Goal: Use online tool/utility: Utilize a website feature to perform a specific function

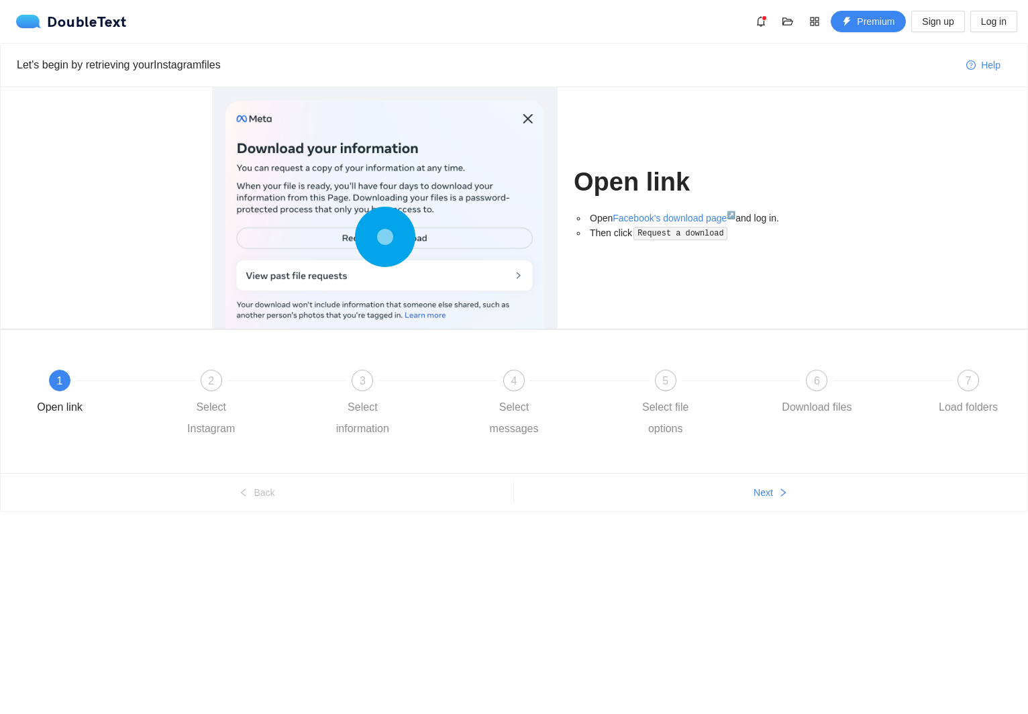
click at [362, 284] on div at bounding box center [385, 240] width 319 height 279
click at [395, 280] on div at bounding box center [385, 240] width 319 height 279
click at [384, 238] on circle at bounding box center [385, 237] width 3 height 3
click at [382, 236] on circle at bounding box center [384, 237] width 19 height 19
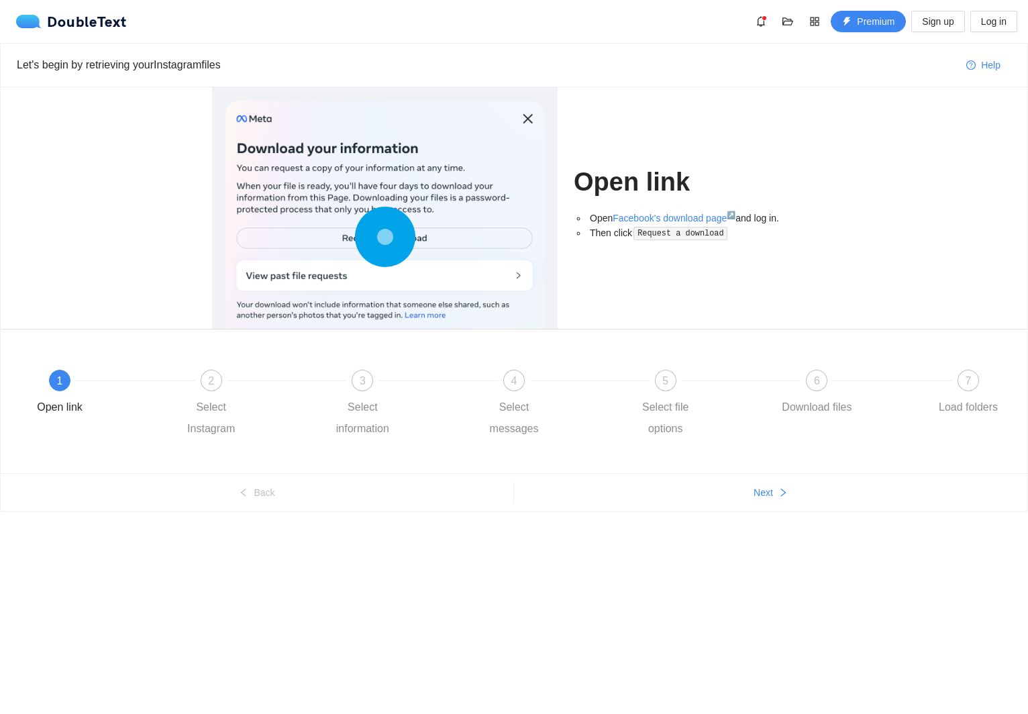
click at [574, 234] on ul "Open Facebook's download page ↗ and log in. Then click Request a download" at bounding box center [695, 226] width 242 height 30
click at [206, 369] on div "1 Open link 2 Select Instagram 3 Select information 4 Select messages 5 Select …" at bounding box center [514, 404] width 987 height 97
click at [210, 389] on div "2" at bounding box center [211, 380] width 21 height 21
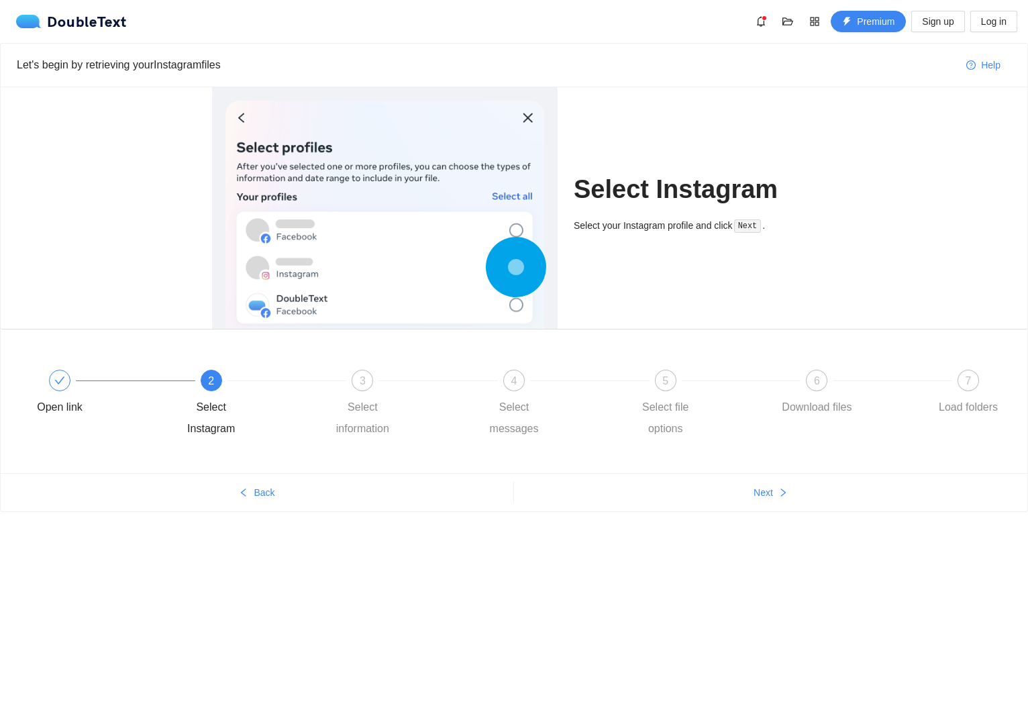
click at [815, 526] on div "Let's begin by retrieving your Instagram files Help Select Instagram Select you…" at bounding box center [514, 303] width 1028 height 521
click at [799, 517] on div "Let's begin by retrieving your Instagram files Help Select Instagram Select you…" at bounding box center [514, 303] width 1028 height 521
click at [782, 492] on icon "right" at bounding box center [783, 492] width 9 height 9
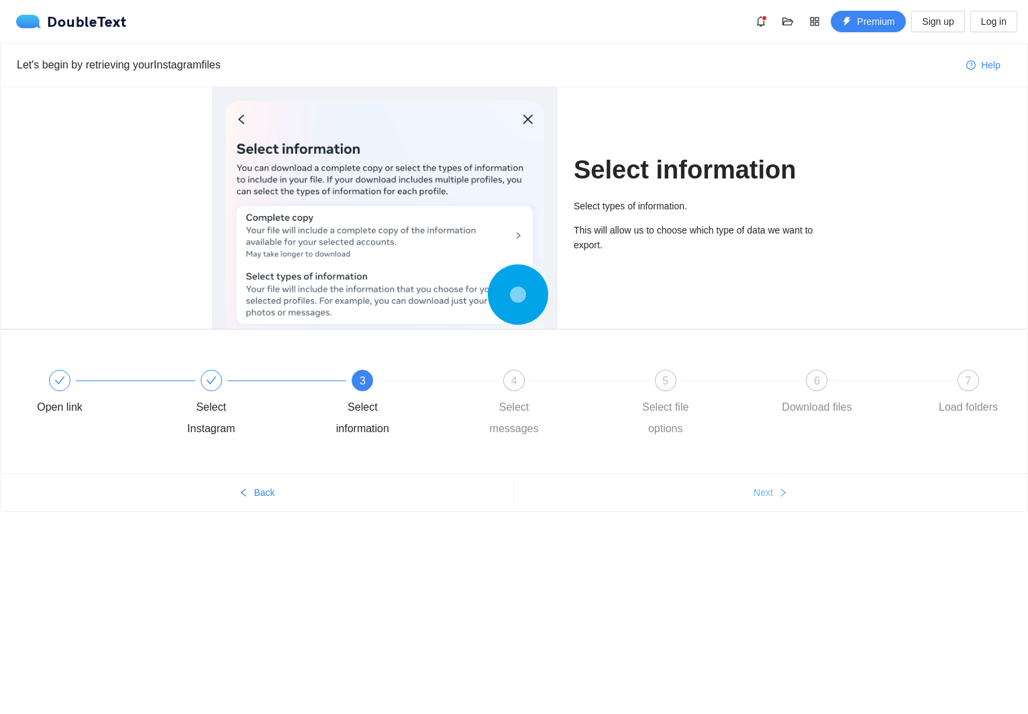
click at [782, 492] on icon "right" at bounding box center [783, 492] width 9 height 9
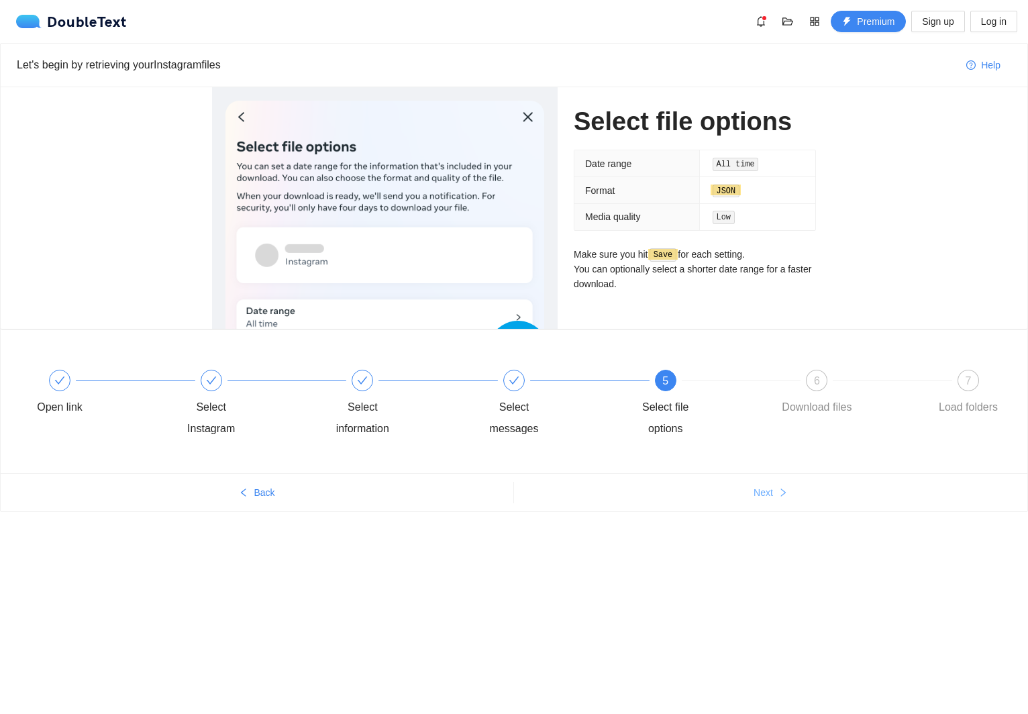
click at [782, 492] on icon "right" at bounding box center [783, 492] width 9 height 9
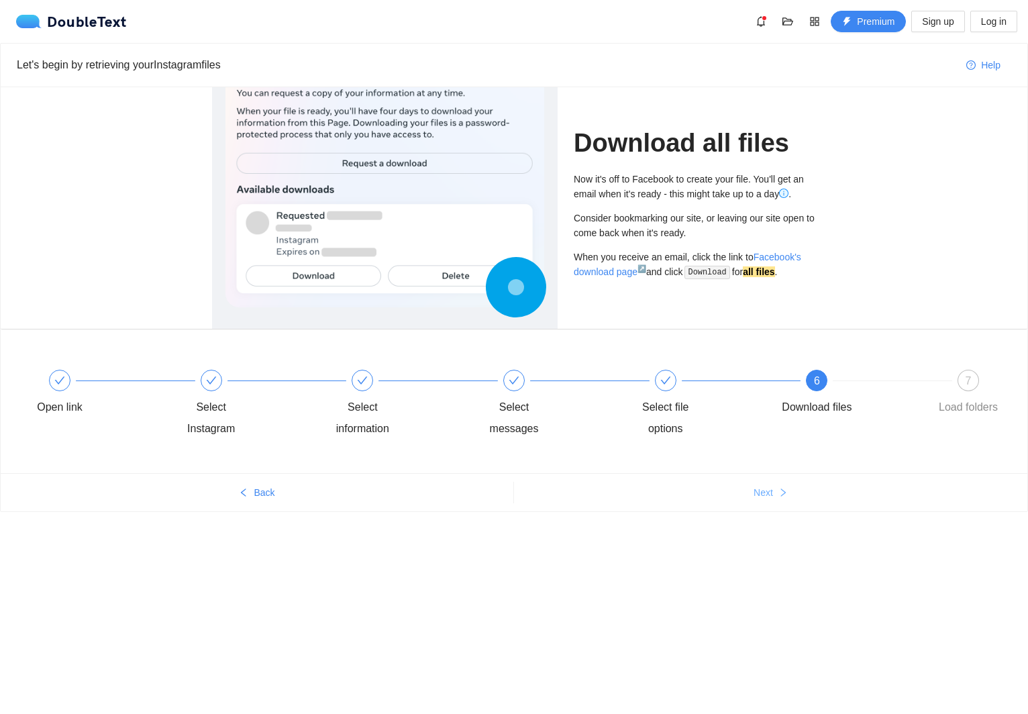
click at [782, 492] on icon "right" at bounding box center [783, 492] width 9 height 9
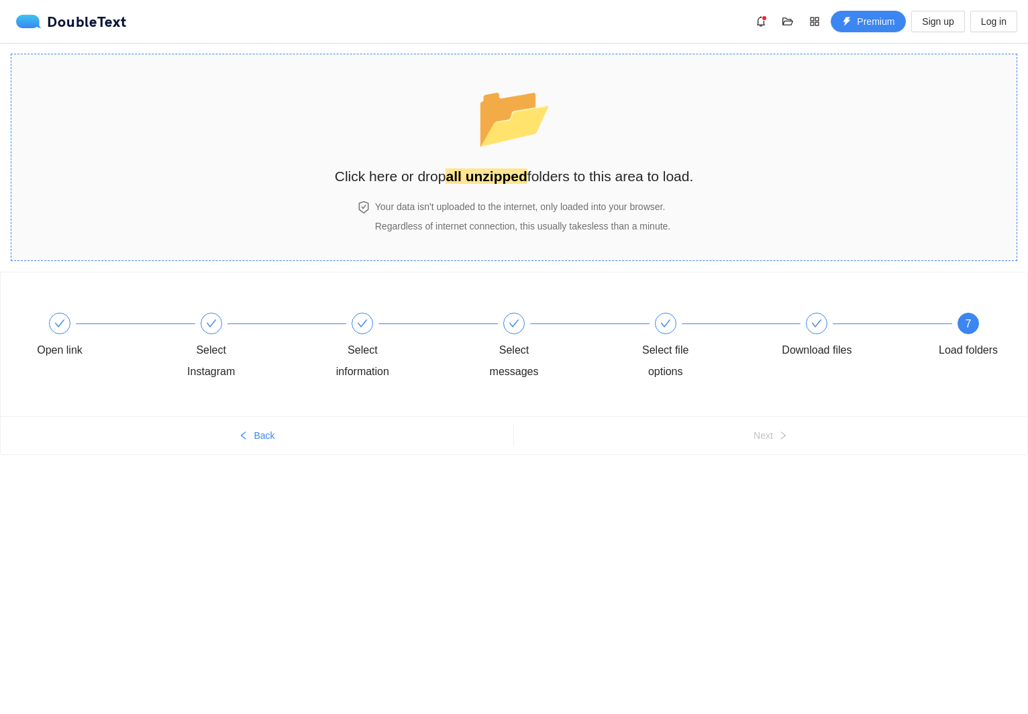
click at [496, 142] on span "📂" at bounding box center [514, 116] width 77 height 68
click at [564, 290] on div "Open link Select Instagram Select information Select messages Select file optio…" at bounding box center [514, 344] width 1027 height 144
click at [561, 163] on div "📂 Click here or drop all unzipped folders to this area to load." at bounding box center [514, 127] width 359 height 119
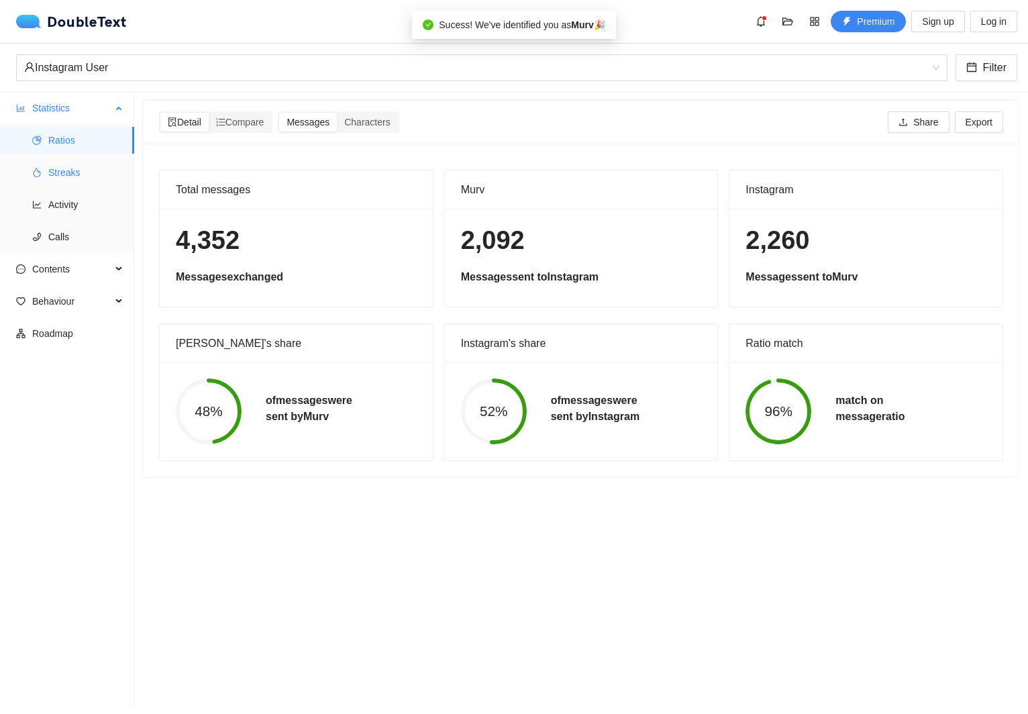
click at [67, 174] on span "Streaks" at bounding box center [85, 172] width 75 height 27
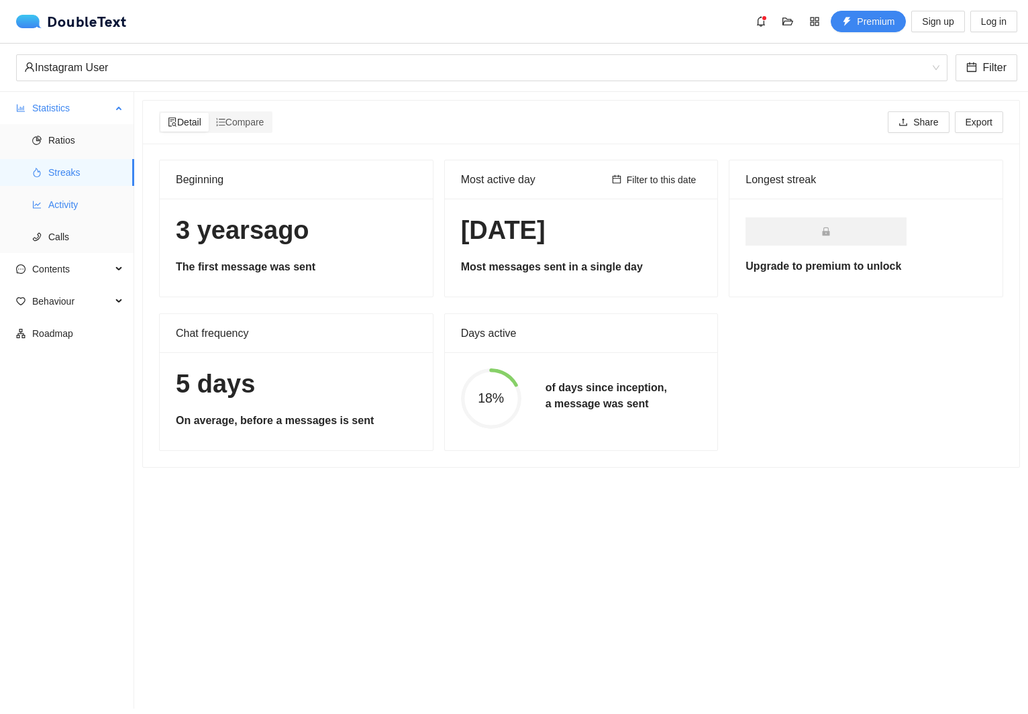
click at [64, 201] on span "Activity" at bounding box center [85, 204] width 75 height 27
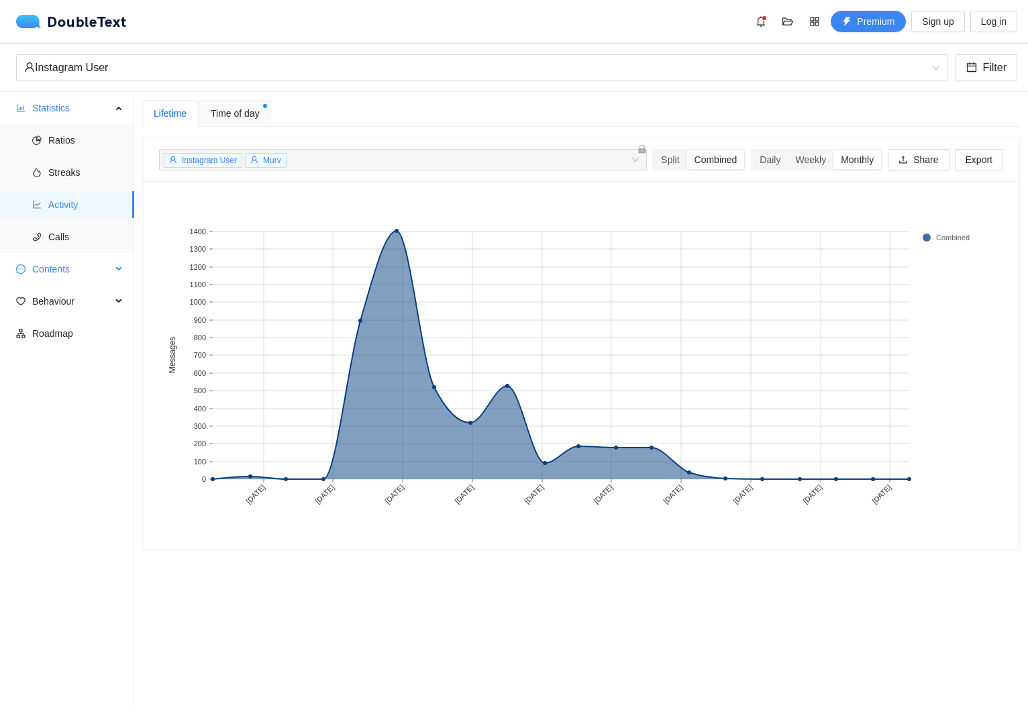
click at [58, 260] on span "Contents" at bounding box center [71, 269] width 79 height 27
click at [68, 375] on span "Links" at bounding box center [85, 365] width 75 height 27
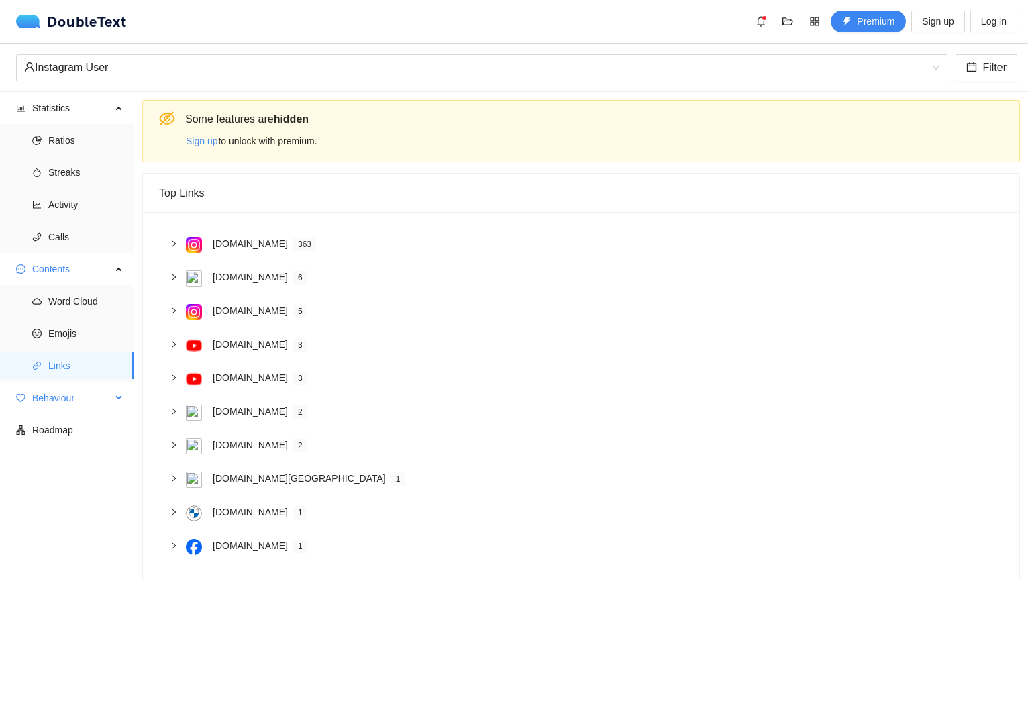
click at [68, 407] on span "Behaviour" at bounding box center [71, 398] width 79 height 27
click at [68, 432] on span "Engagement" at bounding box center [85, 430] width 75 height 27
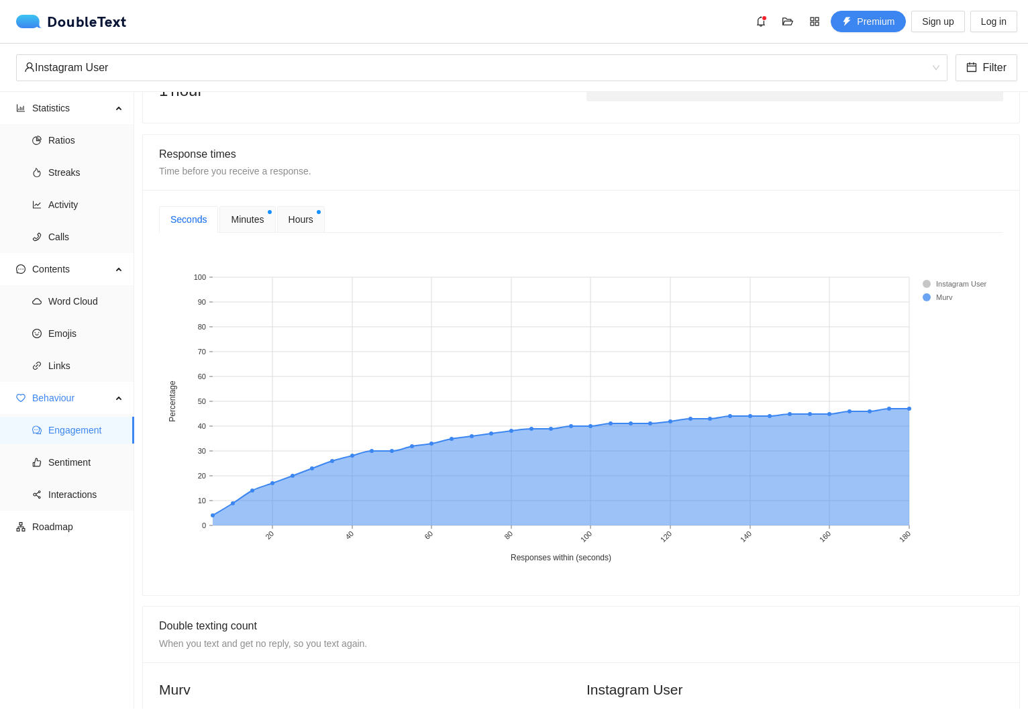
scroll to position [394, 0]
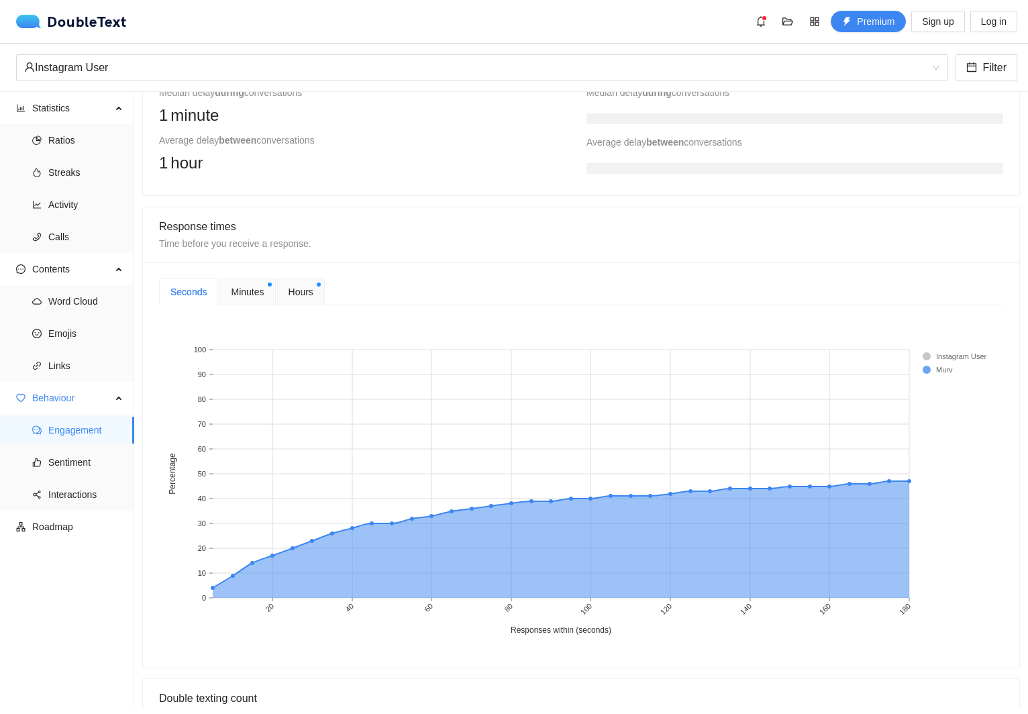
click at [953, 358] on rect at bounding box center [950, 356] width 54 height 13
click at [925, 358] on rect at bounding box center [950, 356] width 54 height 13
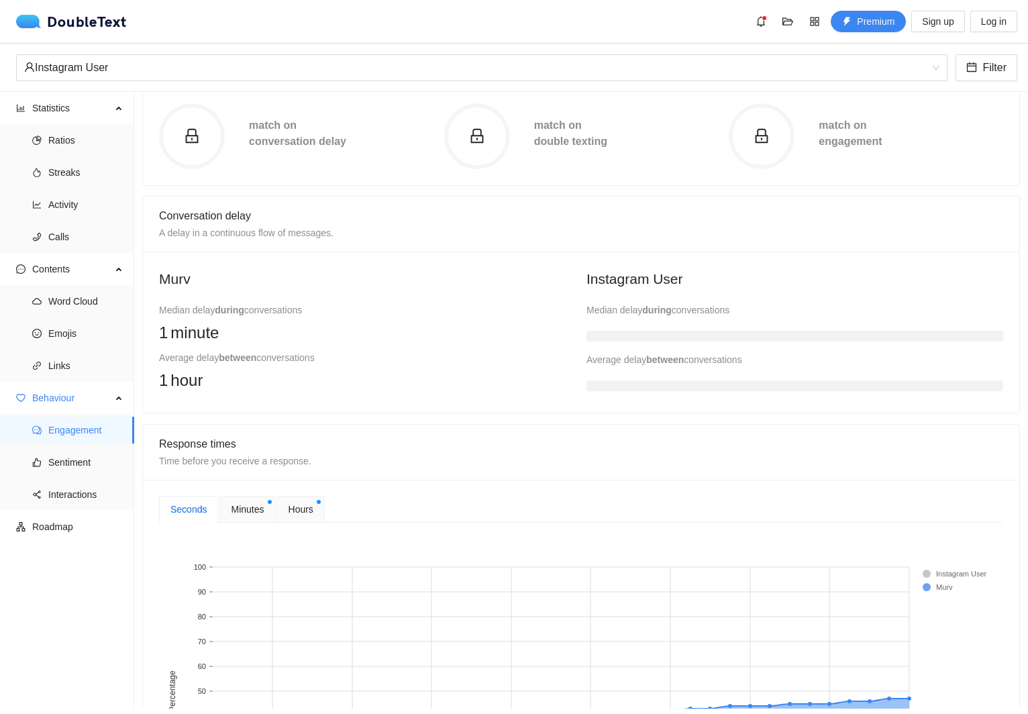
scroll to position [0, 0]
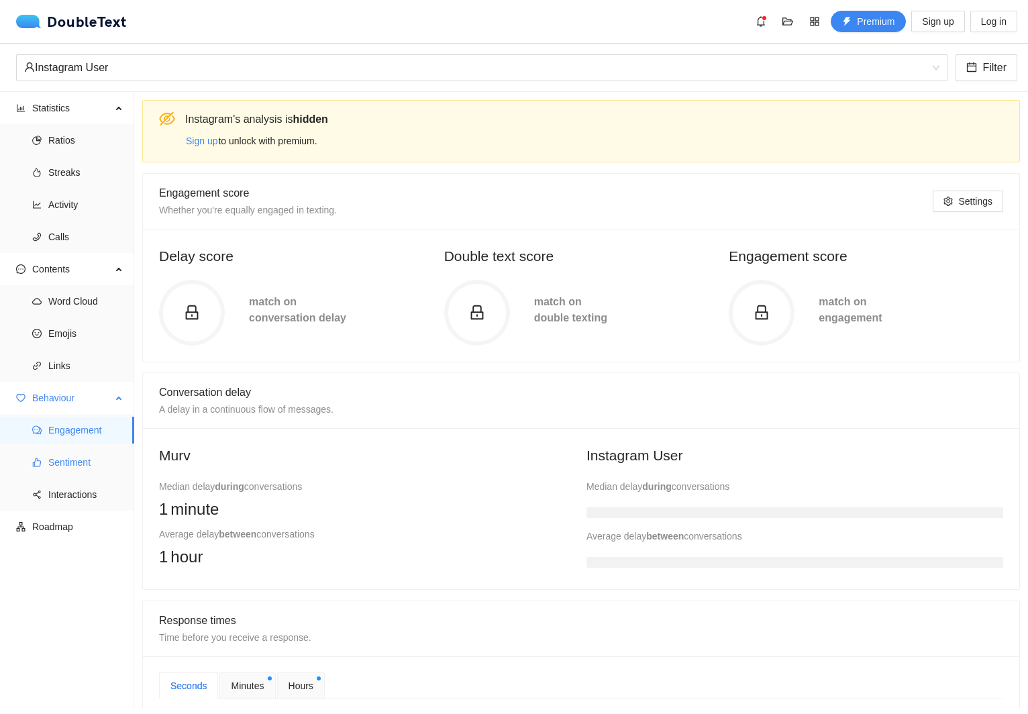
click at [78, 470] on span "Sentiment" at bounding box center [85, 462] width 75 height 27
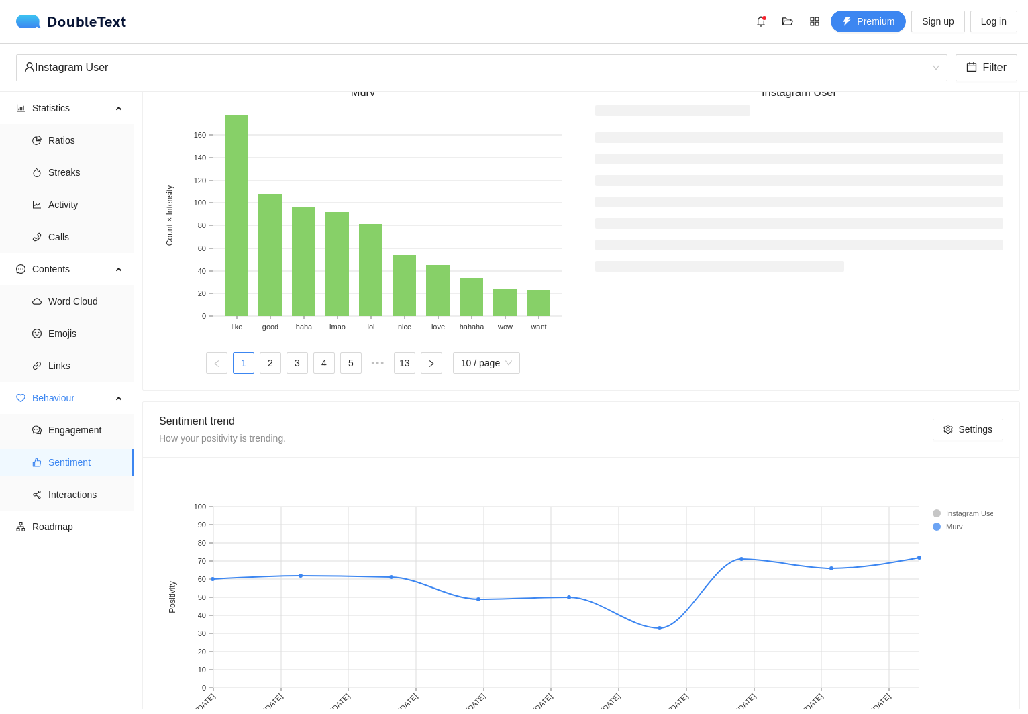
scroll to position [500, 0]
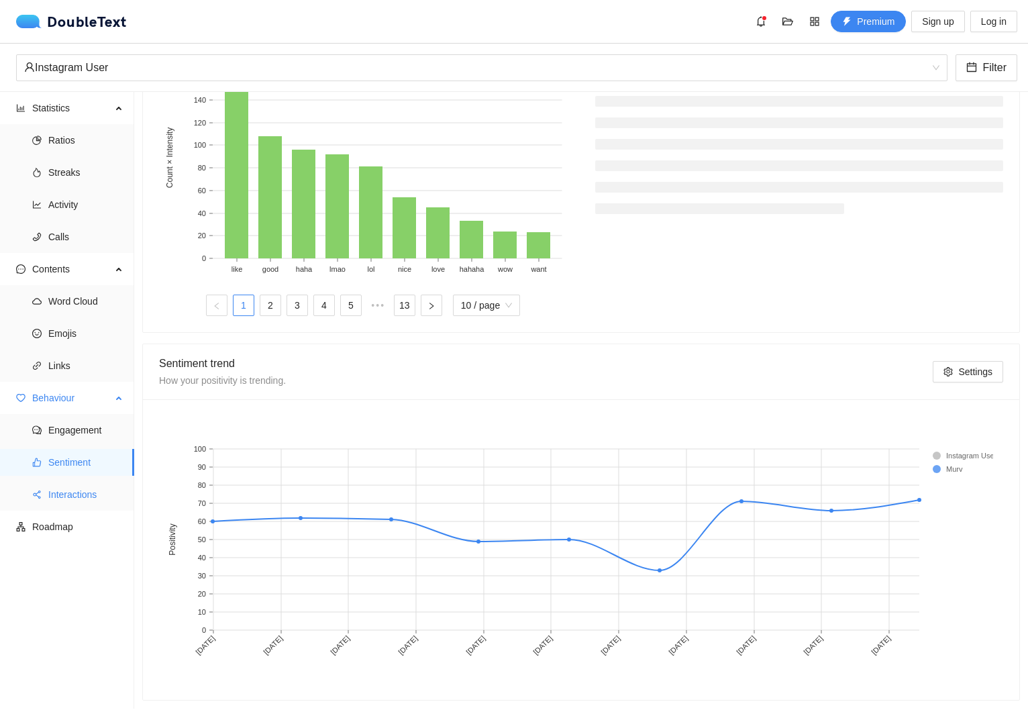
click at [69, 489] on span "Interactions" at bounding box center [85, 494] width 75 height 27
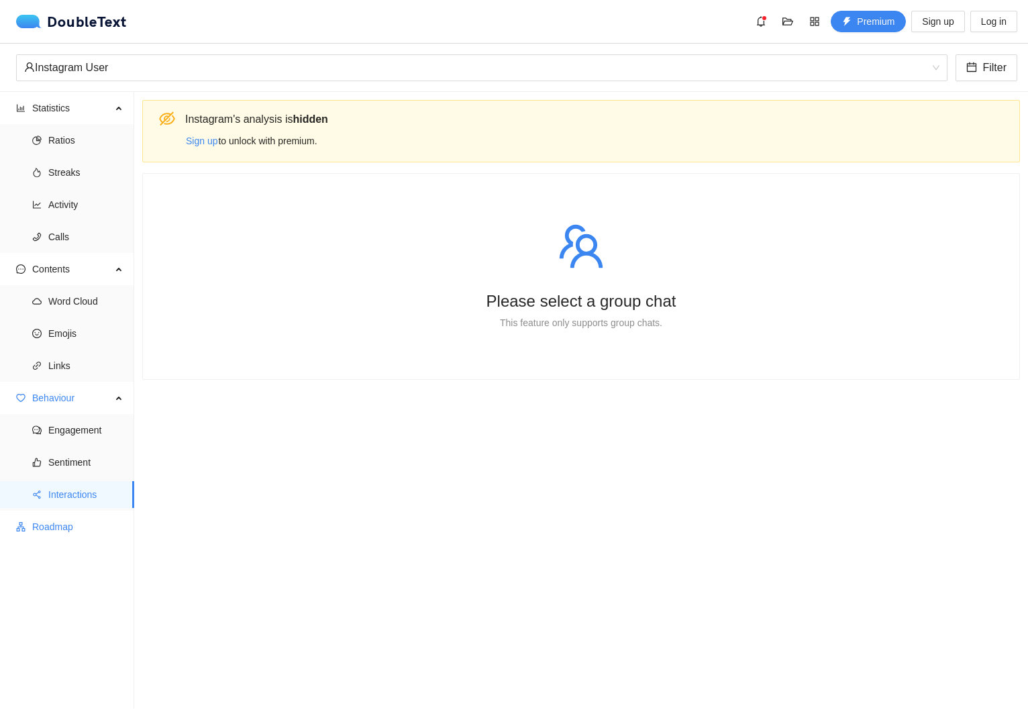
click at [55, 534] on span "Roadmap" at bounding box center [77, 526] width 91 height 27
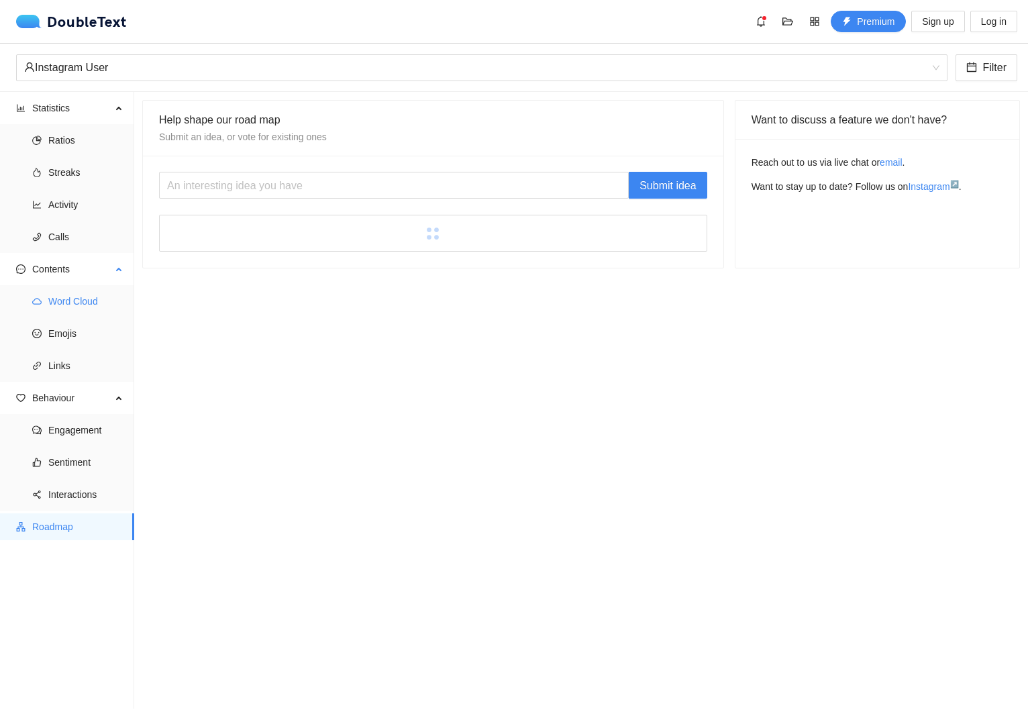
click at [67, 311] on span "Word Cloud" at bounding box center [85, 301] width 75 height 27
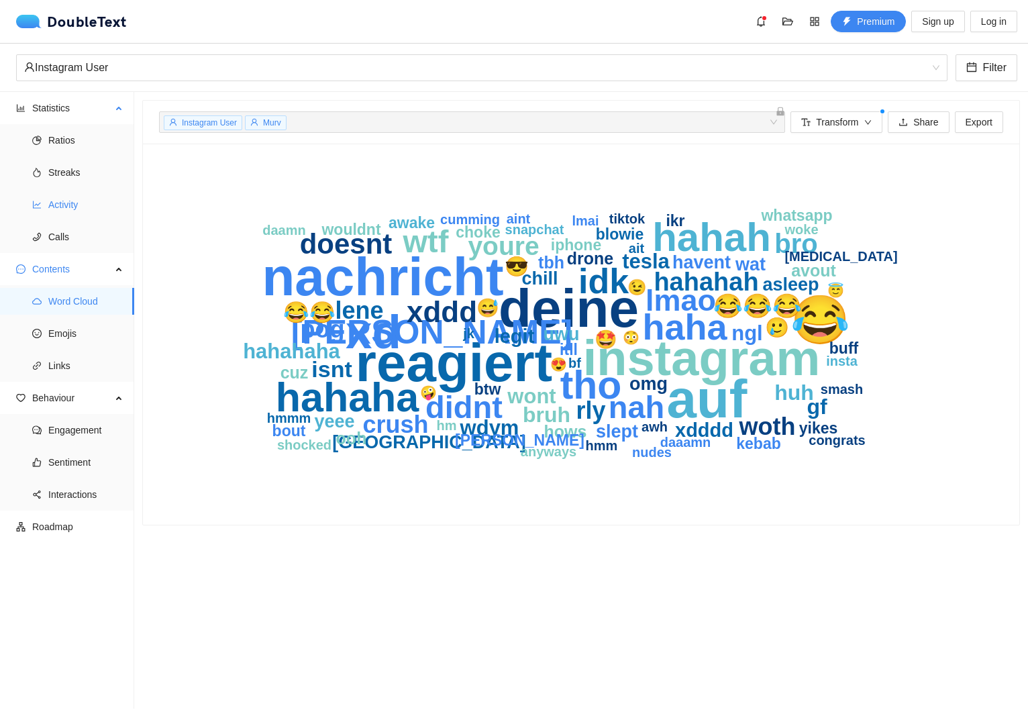
click at [85, 197] on span "Activity" at bounding box center [85, 204] width 75 height 27
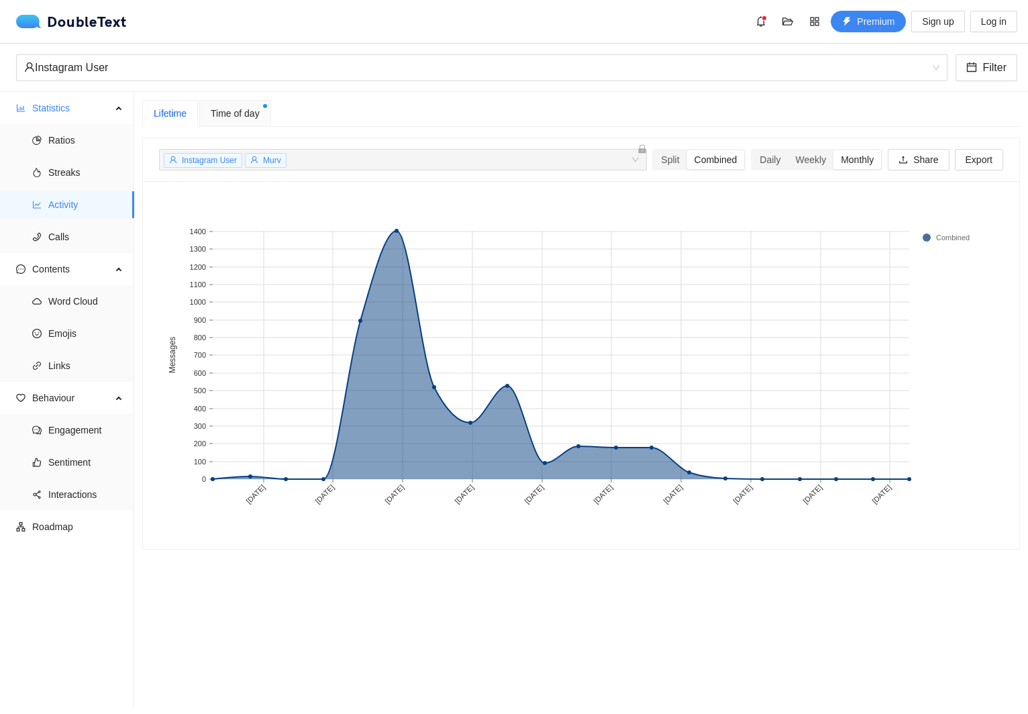
click at [214, 160] on span "Instagram User" at bounding box center [209, 160] width 55 height 9
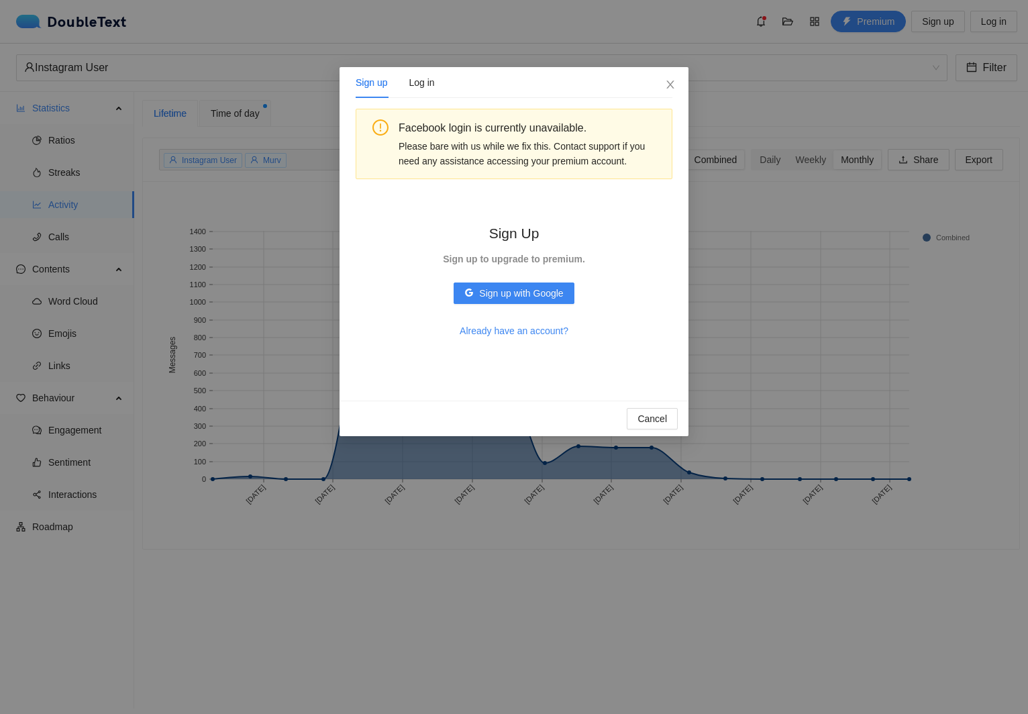
click at [236, 172] on div "Sign up Log in Facebook login is currently unavailable. Please bare with us whi…" at bounding box center [514, 357] width 1028 height 714
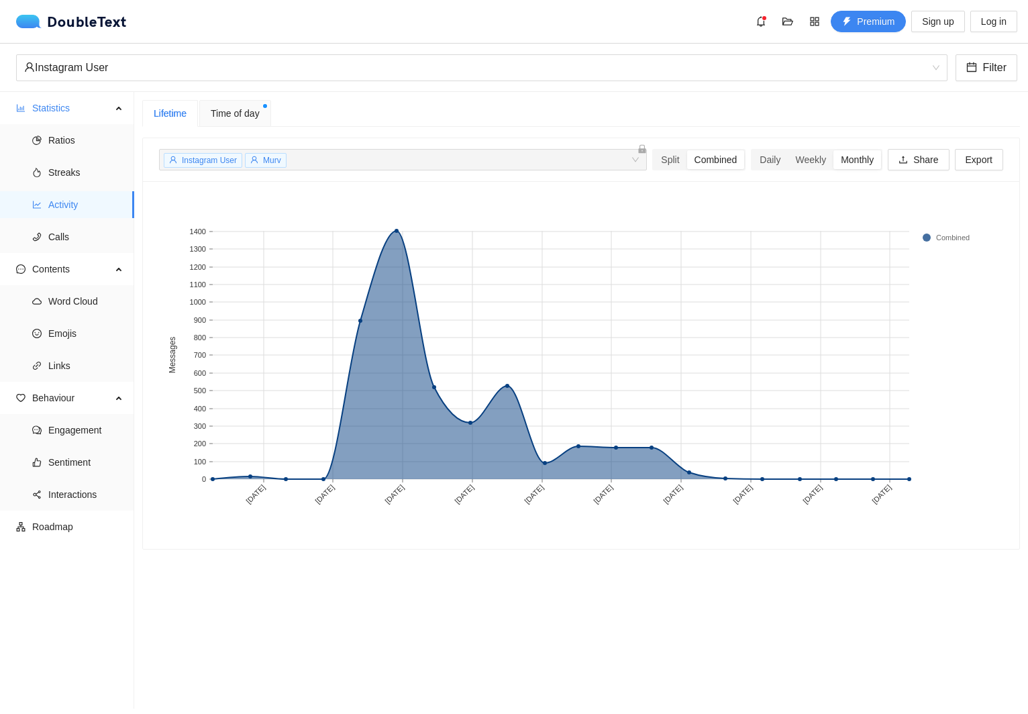
click at [236, 172] on div "Instagram User Murv + 0 ... Split Combined Daily Weekly Monthly Share Export" at bounding box center [581, 159] width 844 height 43
click at [213, 159] on span "Instagram User" at bounding box center [209, 160] width 55 height 9
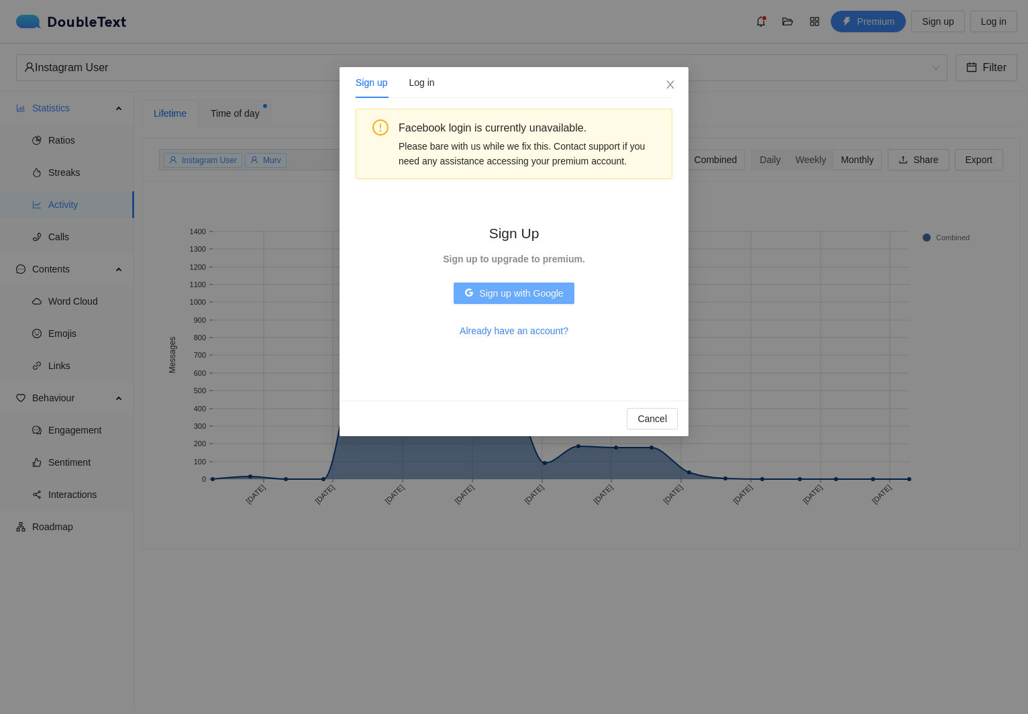
click at [517, 291] on span "Sign up with Google" at bounding box center [521, 293] width 84 height 15
